Goal: Navigation & Orientation: Find specific page/section

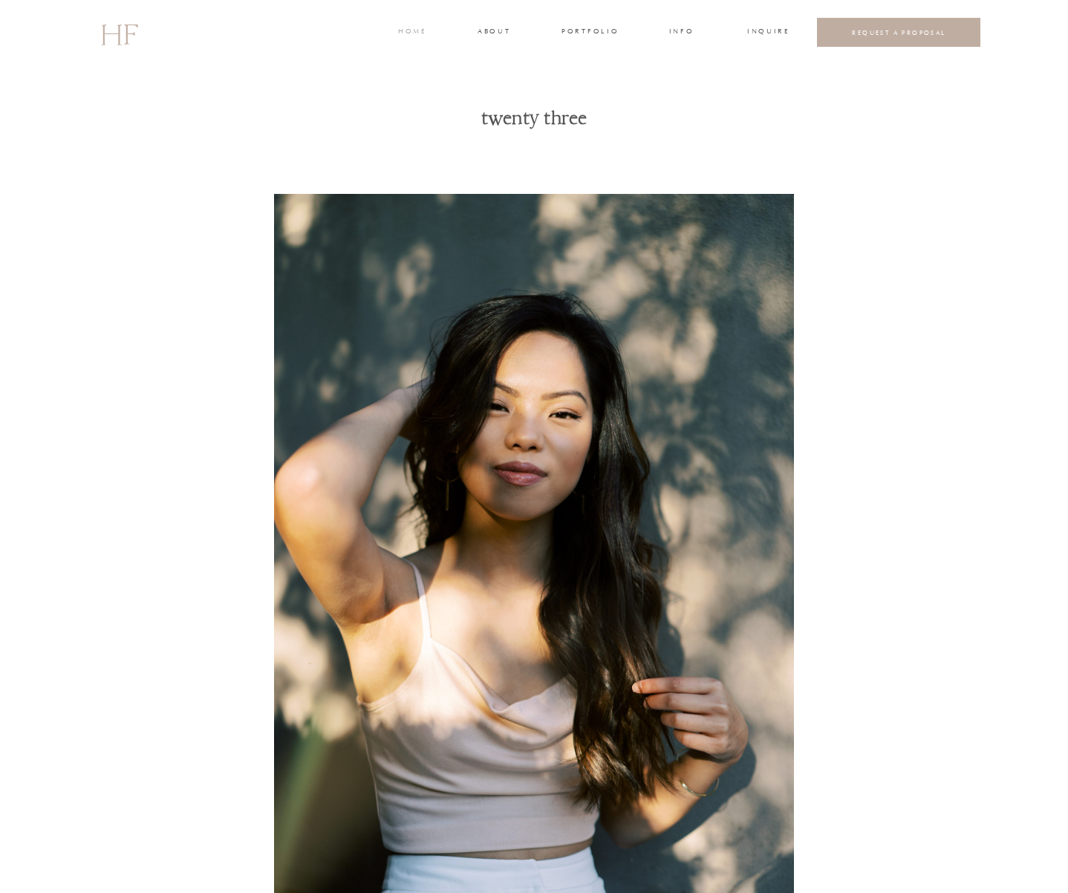
click at [416, 33] on h3 "home" at bounding box center [411, 32] width 27 height 13
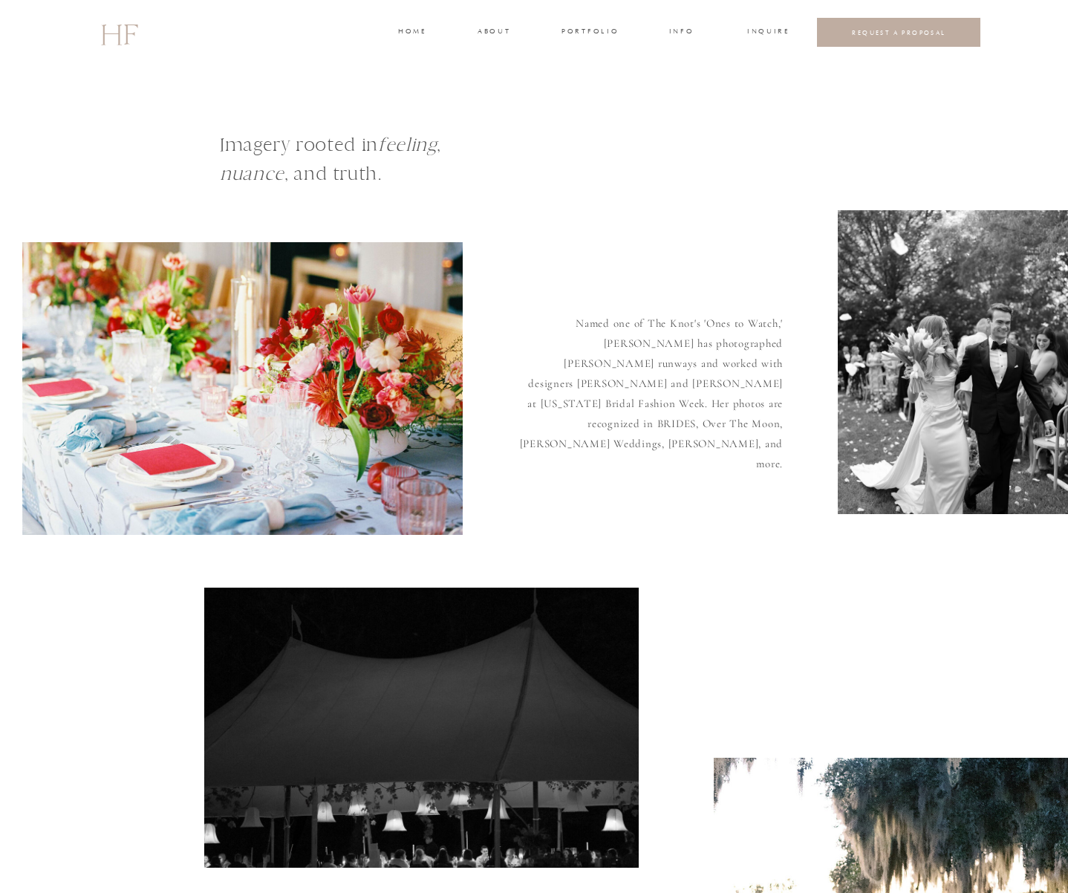
click at [569, 33] on h3 "portfolio" at bounding box center [590, 32] width 56 height 13
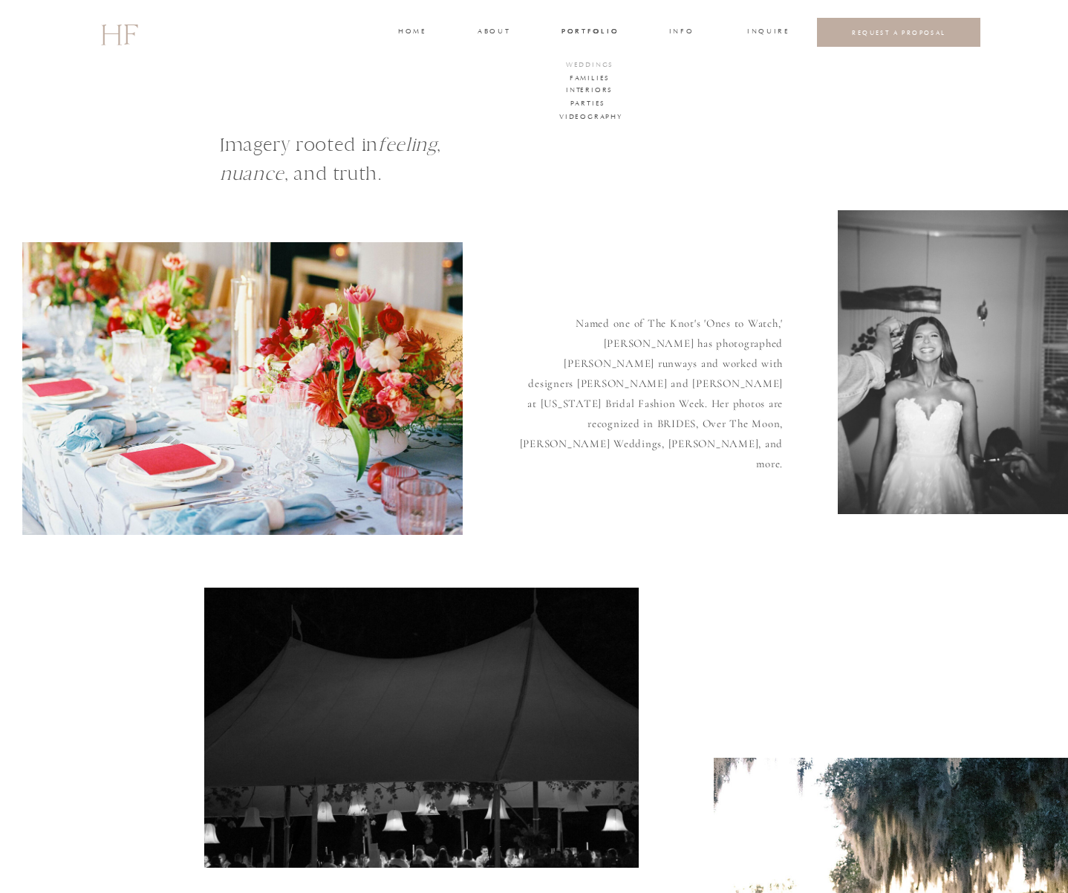
click at [599, 64] on h3 "WEDDINGS" at bounding box center [590, 65] width 52 height 13
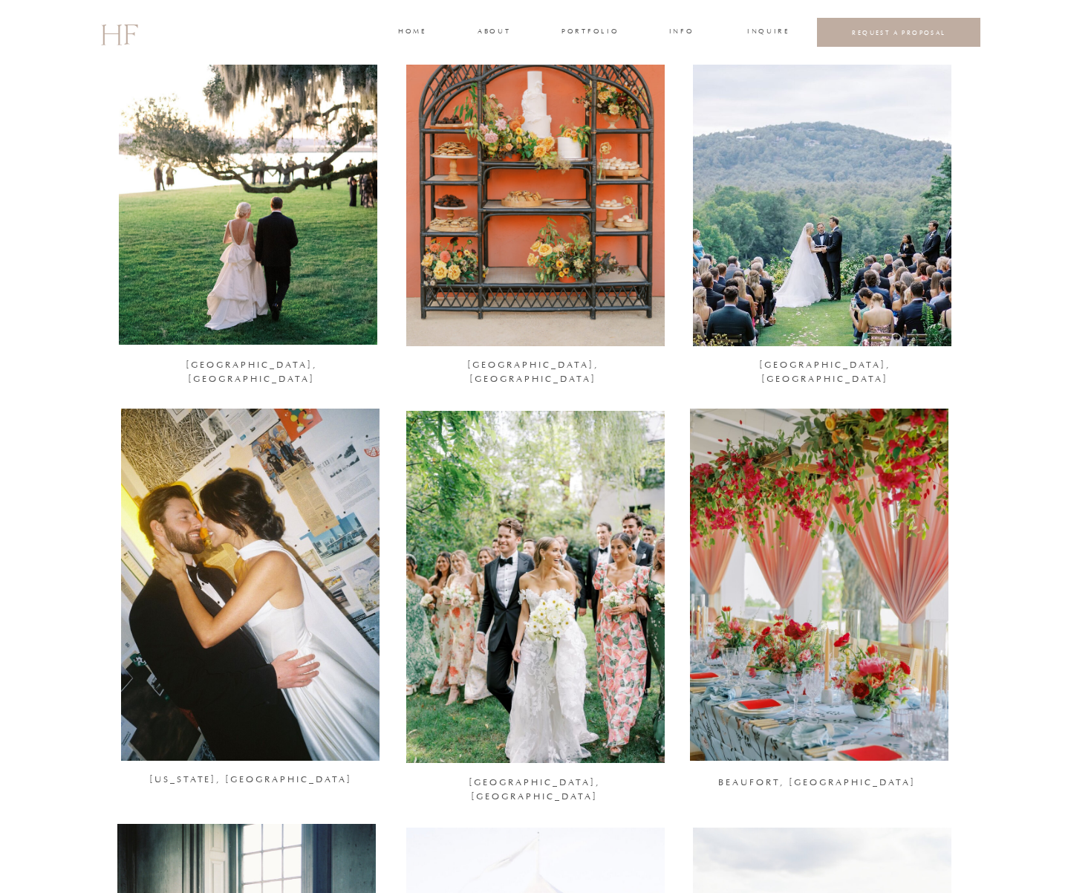
scroll to position [355, 0]
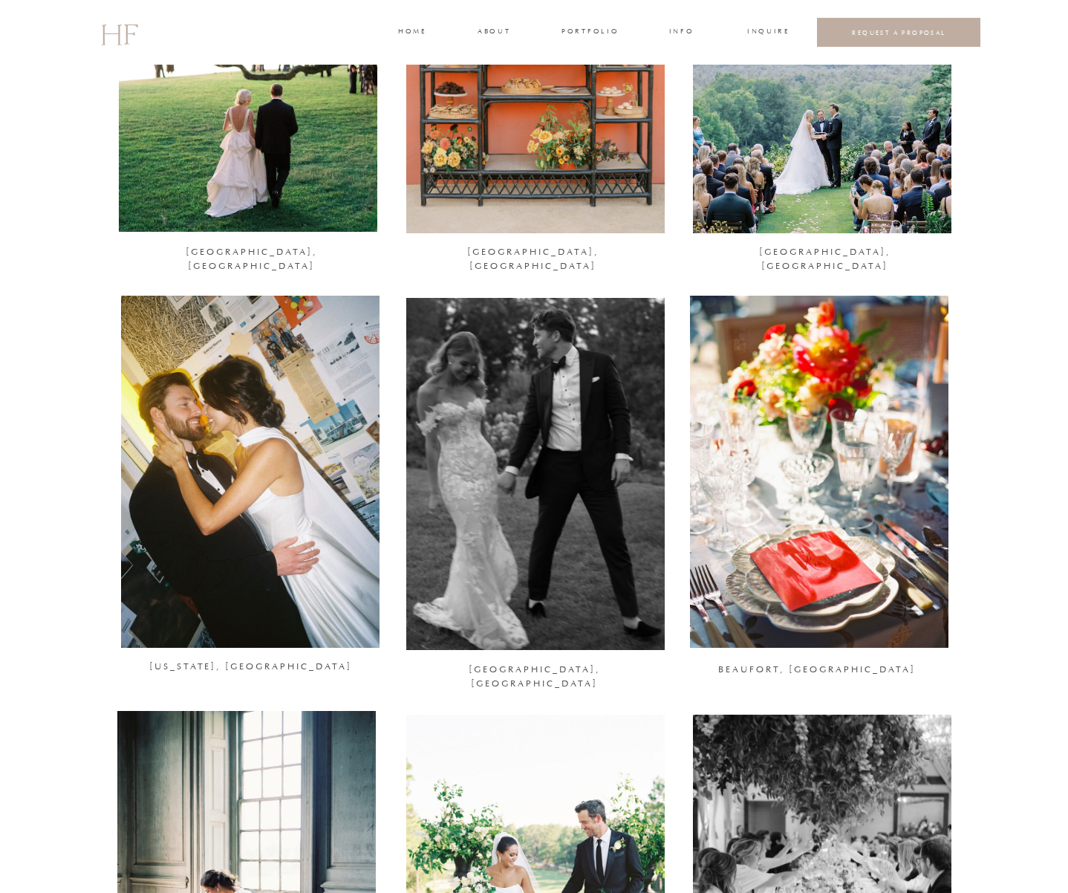
click at [479, 372] on div at bounding box center [535, 474] width 259 height 352
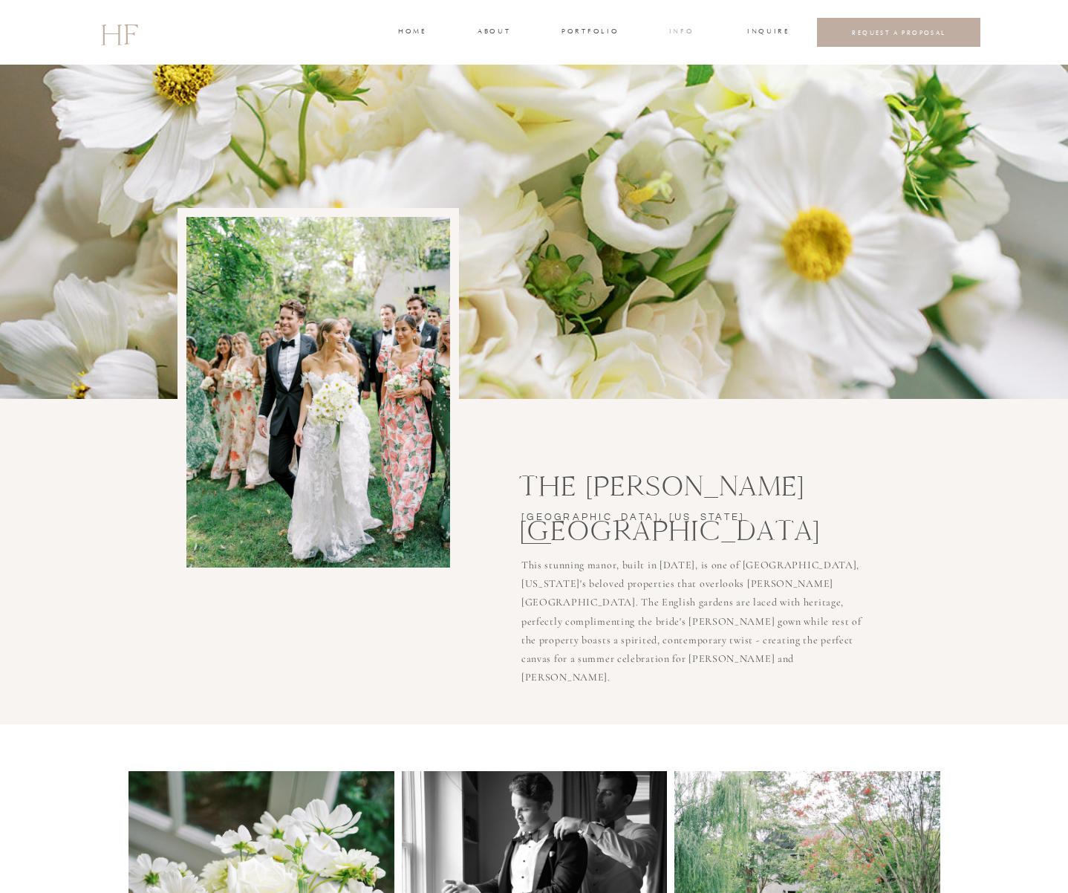
click at [687, 27] on h3 "INFO" at bounding box center [681, 32] width 27 height 13
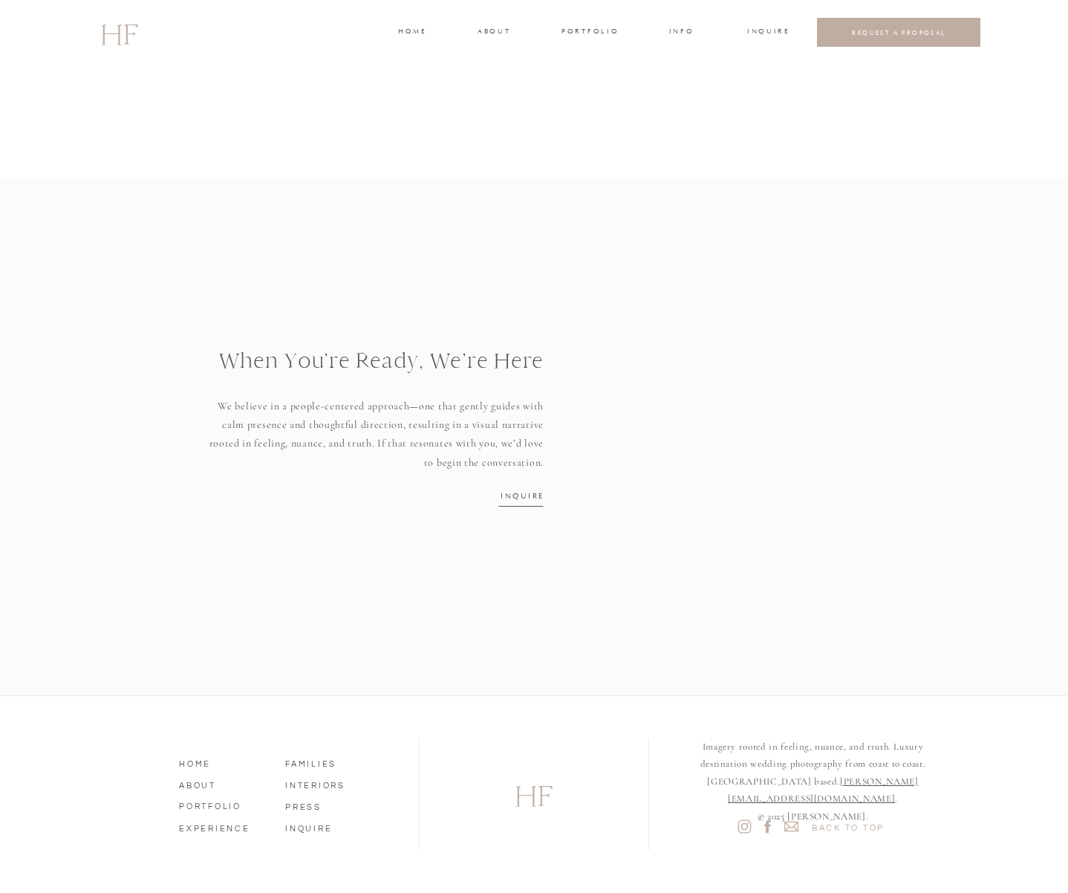
scroll to position [1707, 0]
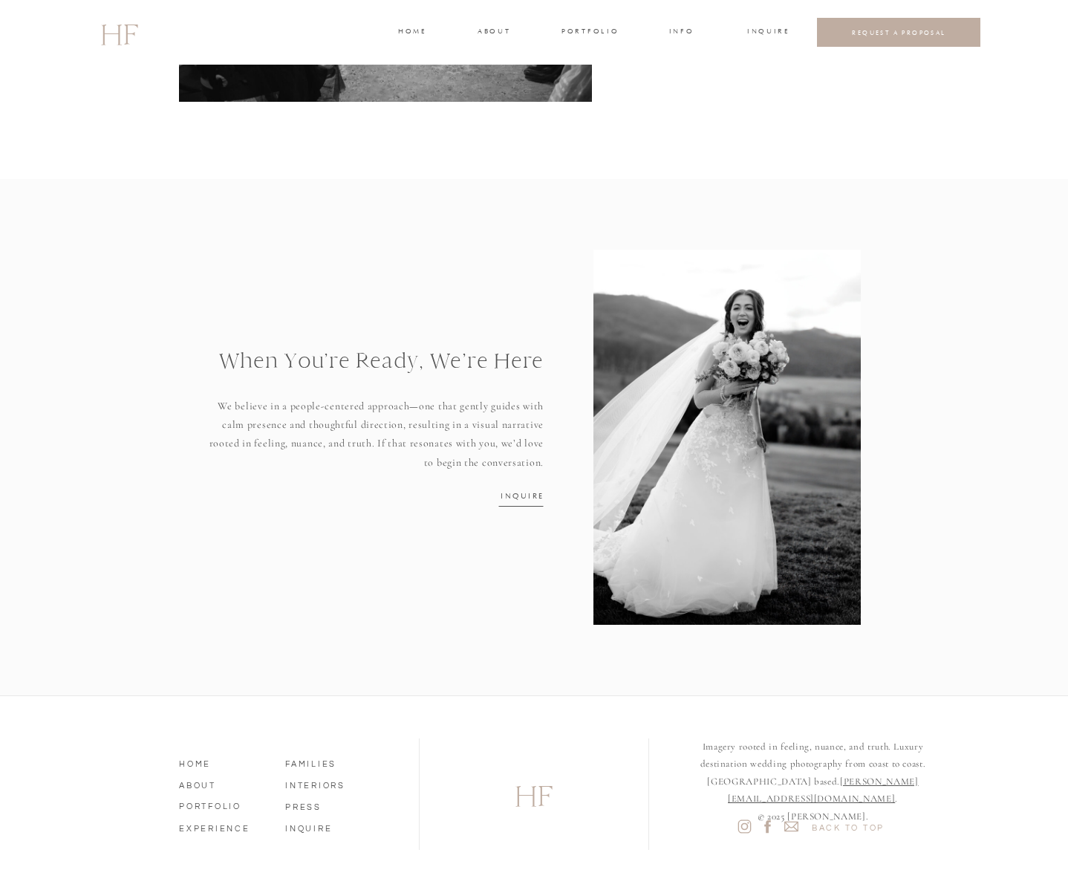
click at [228, 828] on nav "EXPERIENCE" at bounding box center [221, 826] width 85 height 13
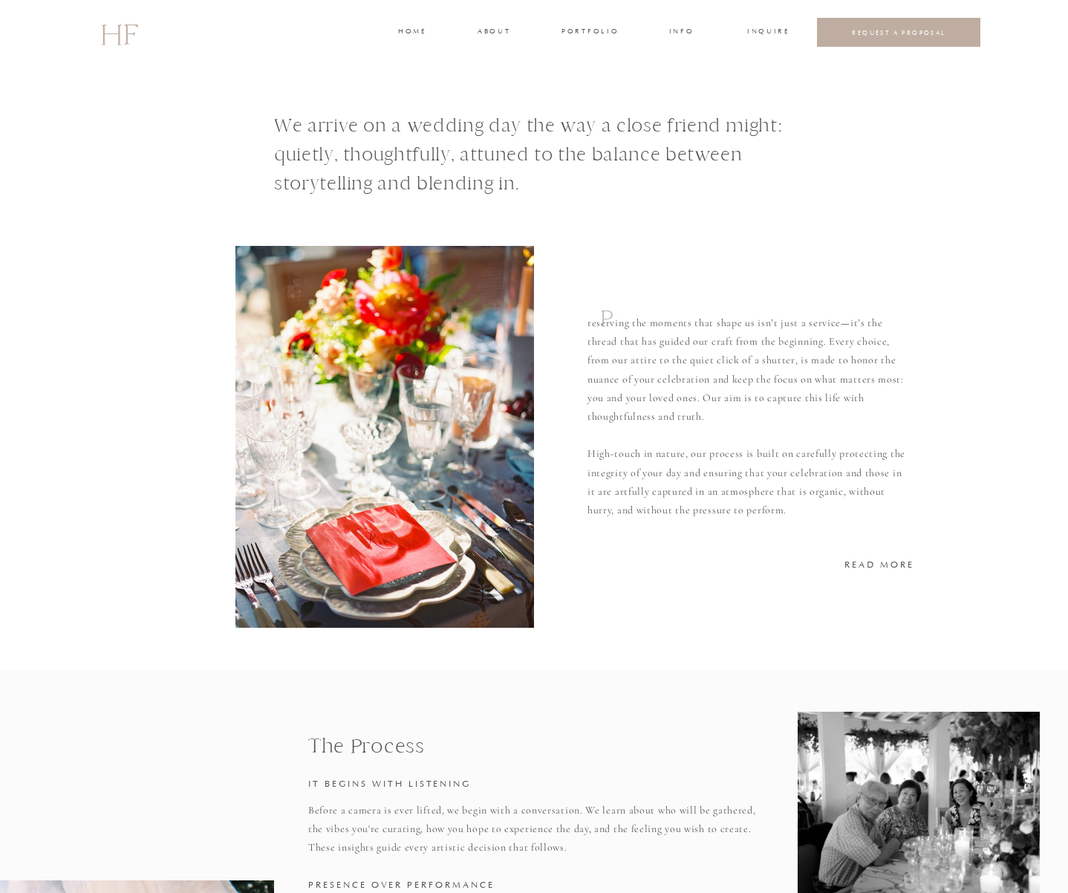
click at [687, 30] on h3 "INFO" at bounding box center [681, 32] width 27 height 13
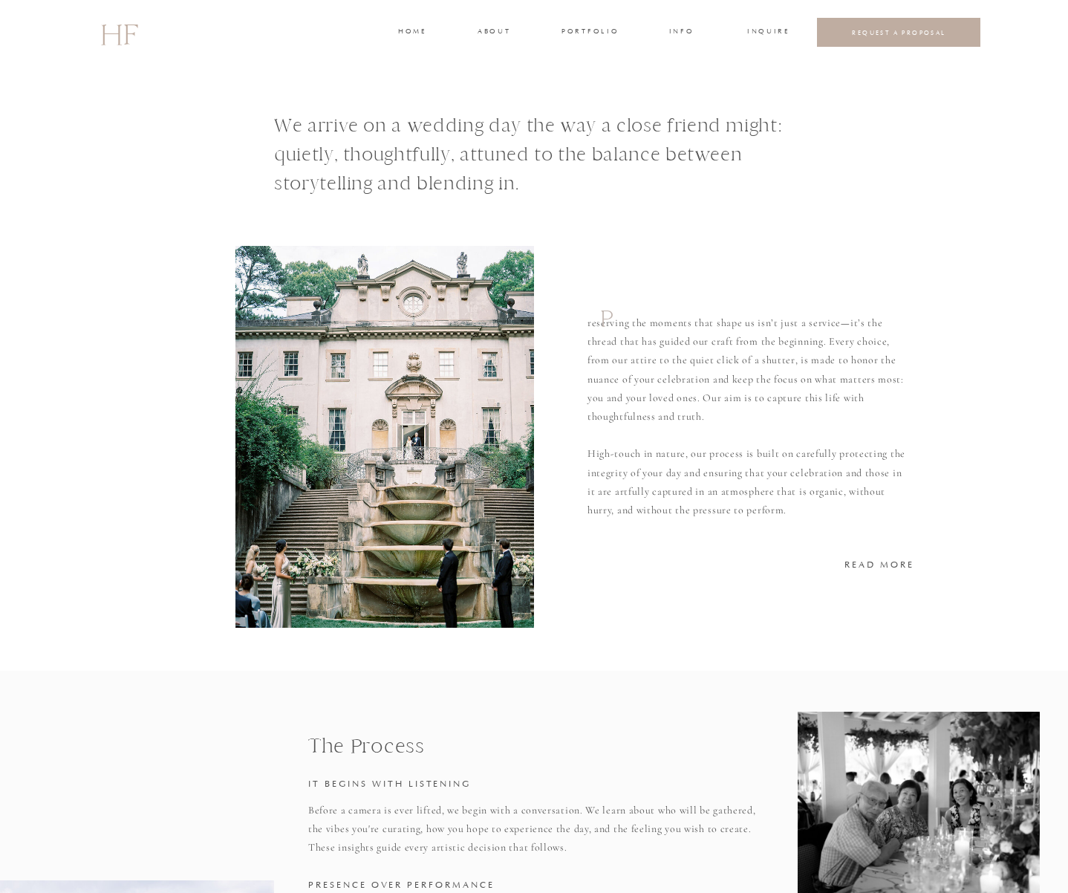
click at [417, 32] on h3 "home" at bounding box center [411, 32] width 27 height 13
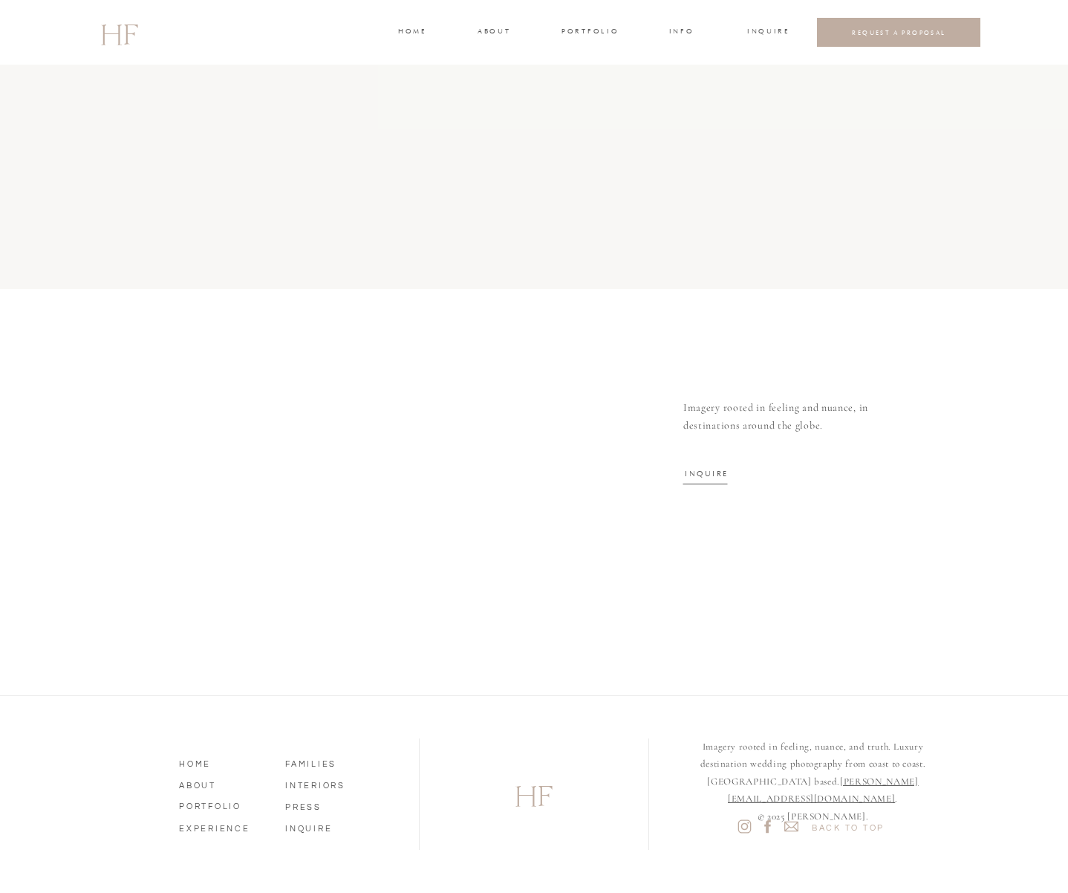
scroll to position [4590, 0]
